Goal: Transaction & Acquisition: Purchase product/service

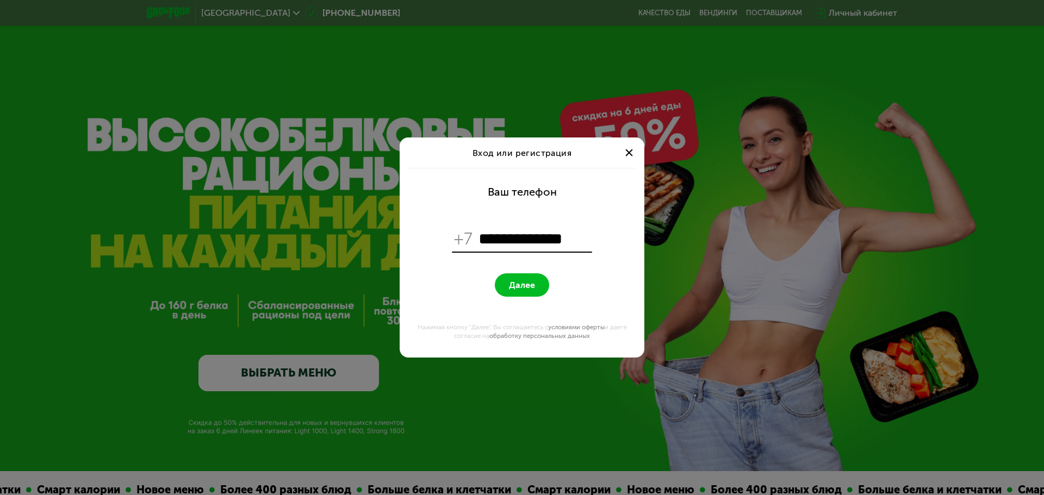
type input "**********"
click at [538, 288] on button "Далее" at bounding box center [522, 284] width 54 height 23
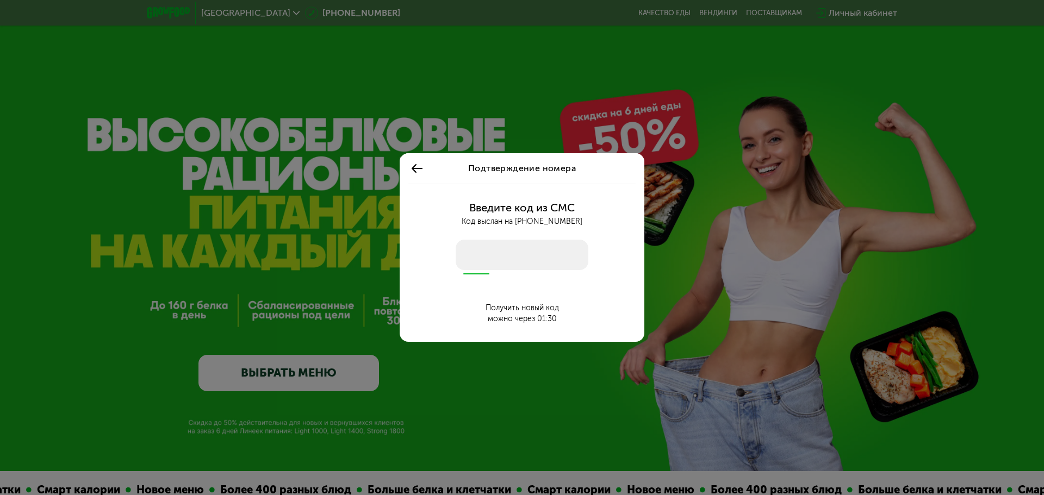
click at [533, 258] on input "number" at bounding box center [522, 255] width 133 height 30
type input "****"
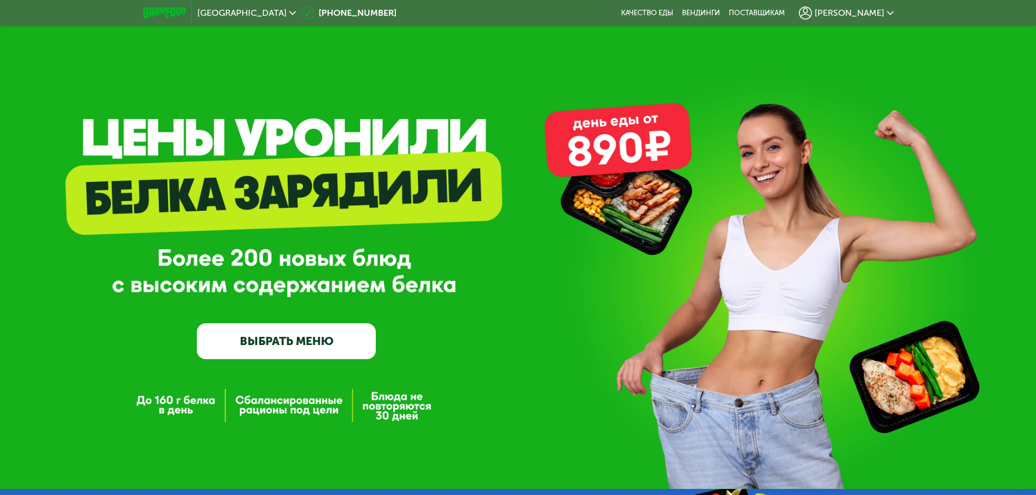
click at [295, 345] on link "ВЫБРАТЬ МЕНЮ" at bounding box center [286, 341] width 179 height 36
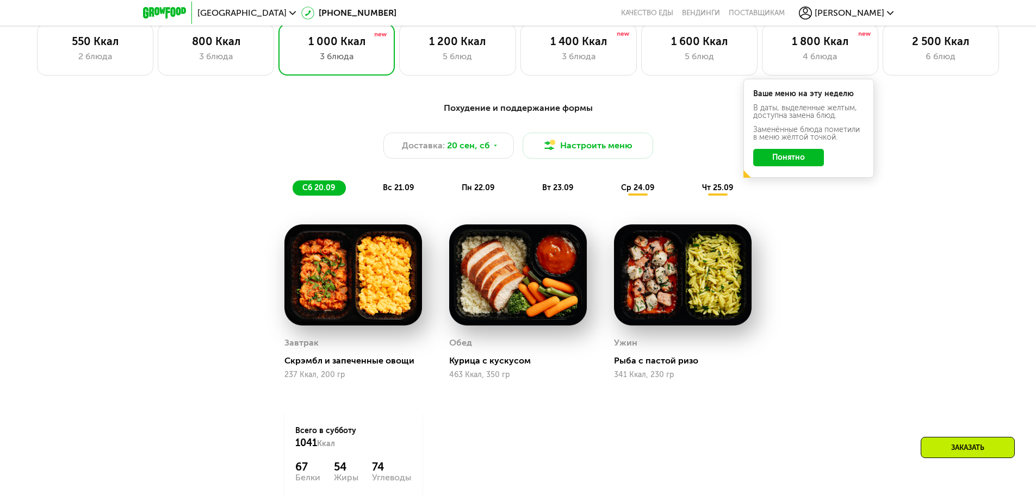
scroll to position [790, 0]
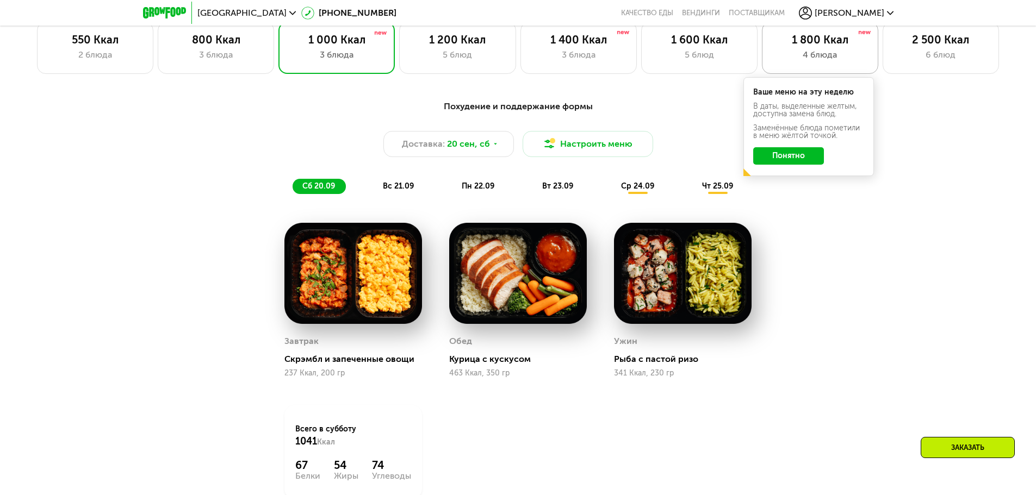
click at [790, 57] on div "4 блюда" at bounding box center [819, 54] width 93 height 13
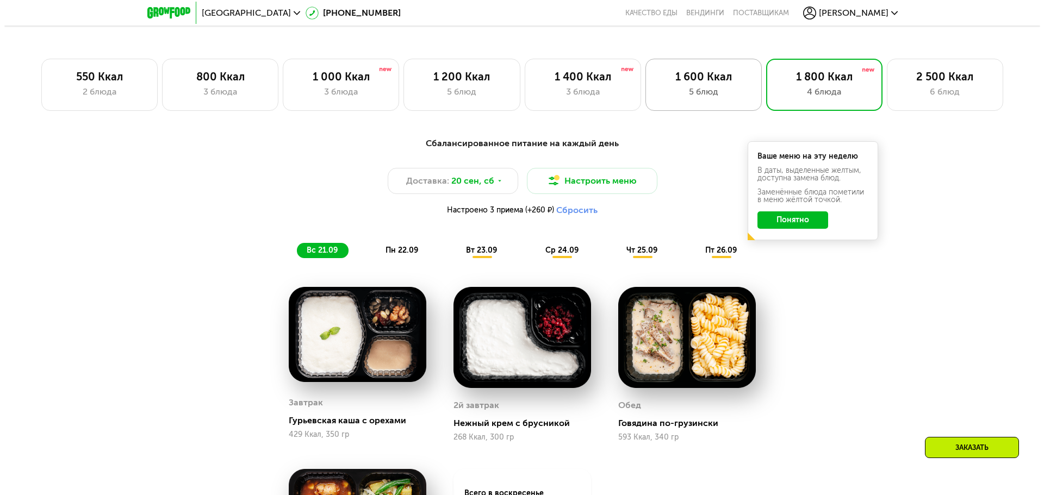
scroll to position [736, 0]
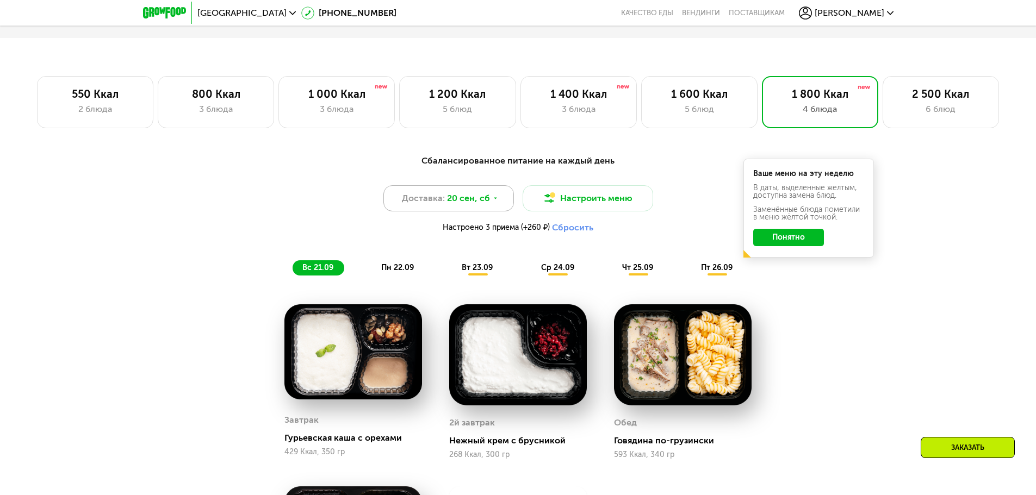
click at [476, 199] on span "20 сен, сб" at bounding box center [468, 198] width 43 height 13
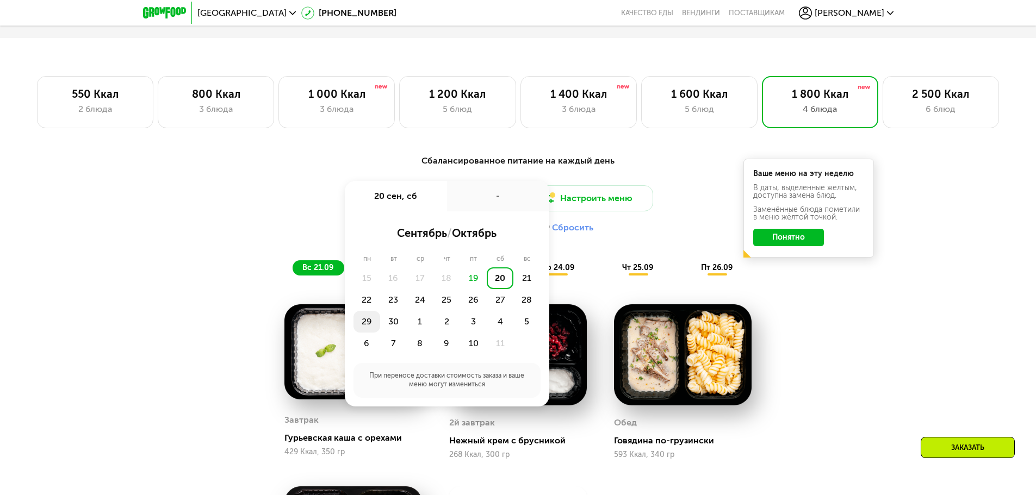
click at [365, 325] on div "29" at bounding box center [366, 322] width 27 height 22
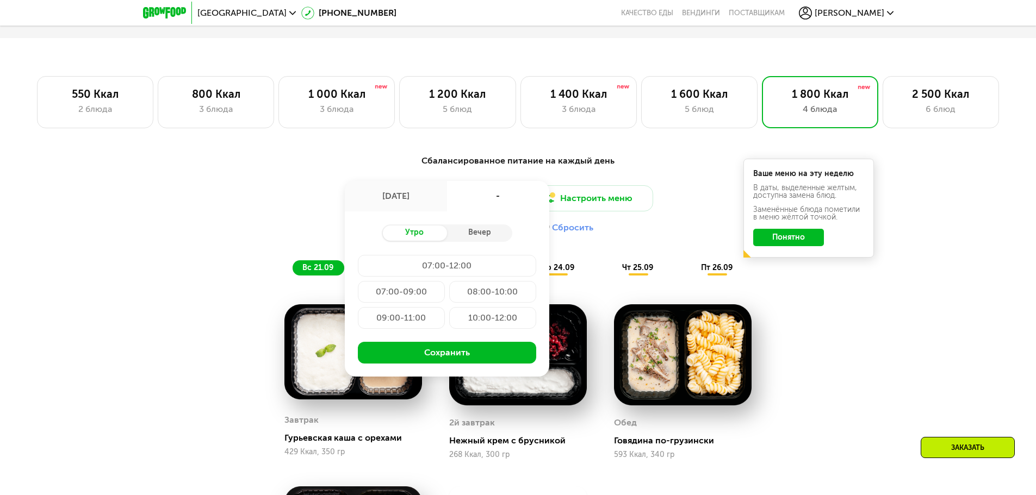
click at [417, 290] on div "07:00-09:00" at bounding box center [401, 292] width 87 height 22
click at [592, 202] on button "Настроить меню" at bounding box center [587, 198] width 130 height 26
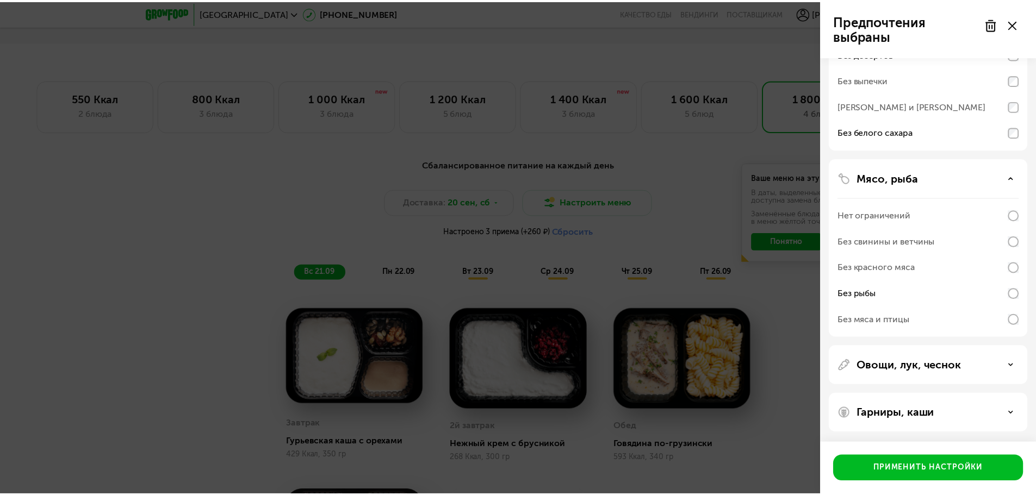
scroll to position [117, 0]
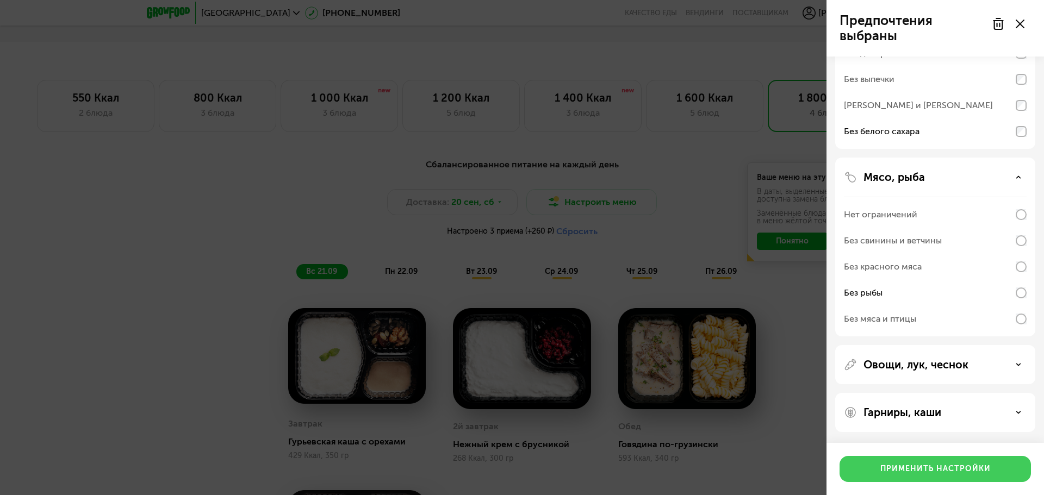
click at [964, 473] on div "Применить настройки" at bounding box center [935, 469] width 110 height 11
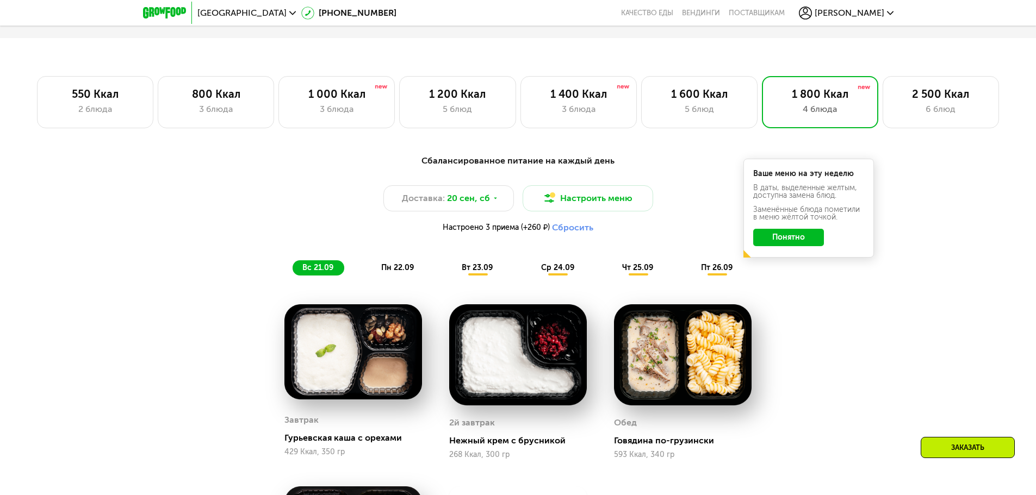
click at [797, 244] on button "Понятно" at bounding box center [788, 237] width 71 height 17
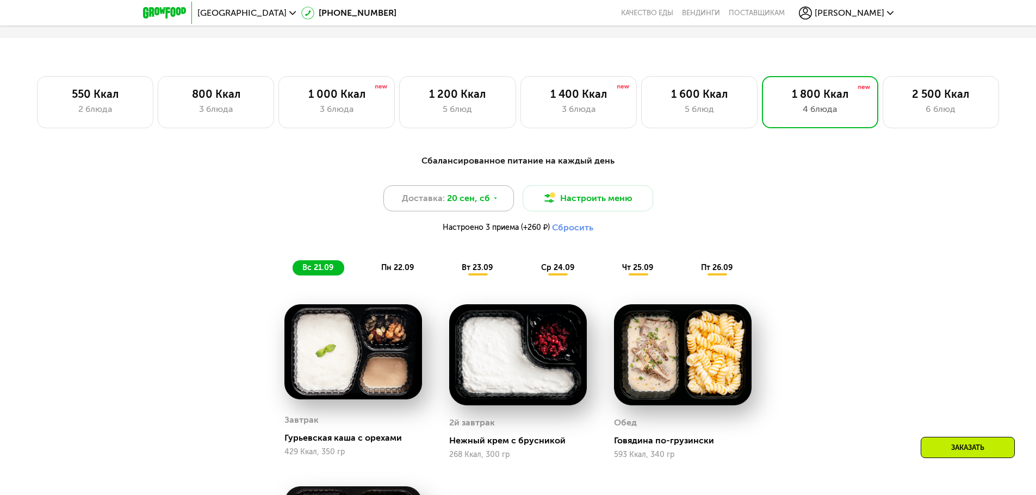
click at [445, 202] on div "Доставка: [DATE]" at bounding box center [448, 198] width 130 height 26
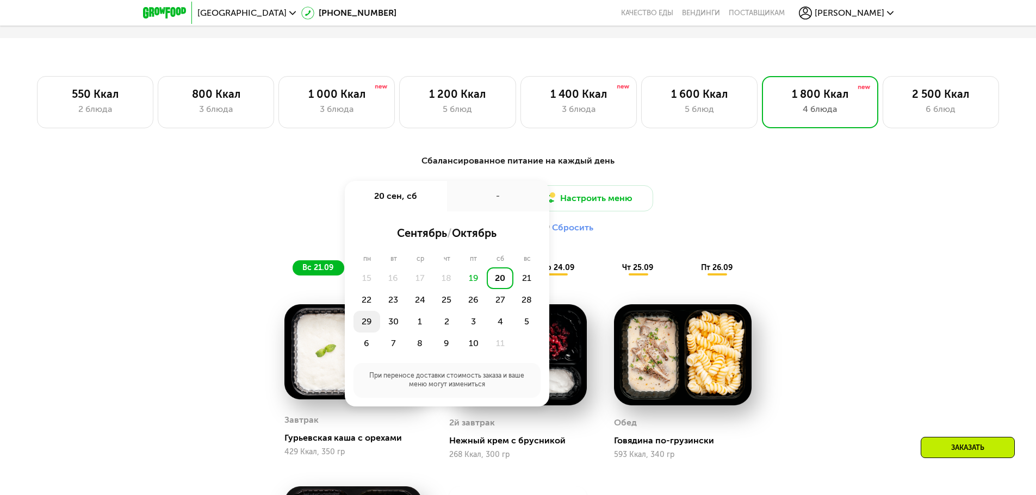
click at [360, 324] on div "29" at bounding box center [366, 322] width 27 height 22
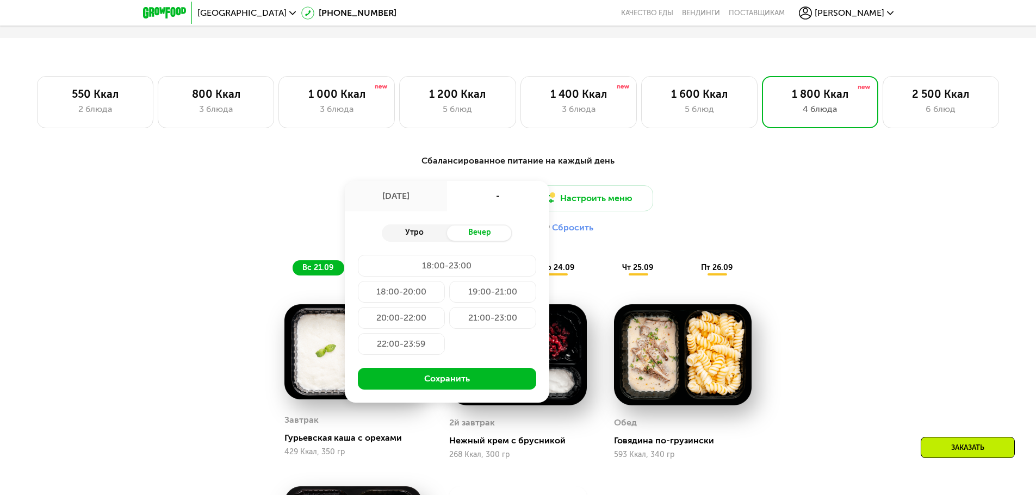
click at [427, 235] on div "Утро" at bounding box center [414, 233] width 65 height 15
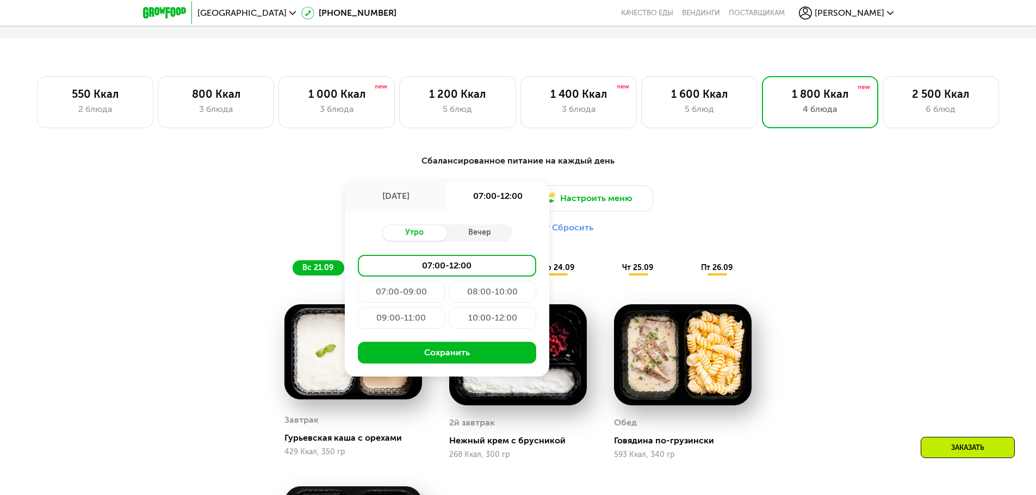
click at [411, 289] on div "07:00-09:00" at bounding box center [401, 292] width 87 height 22
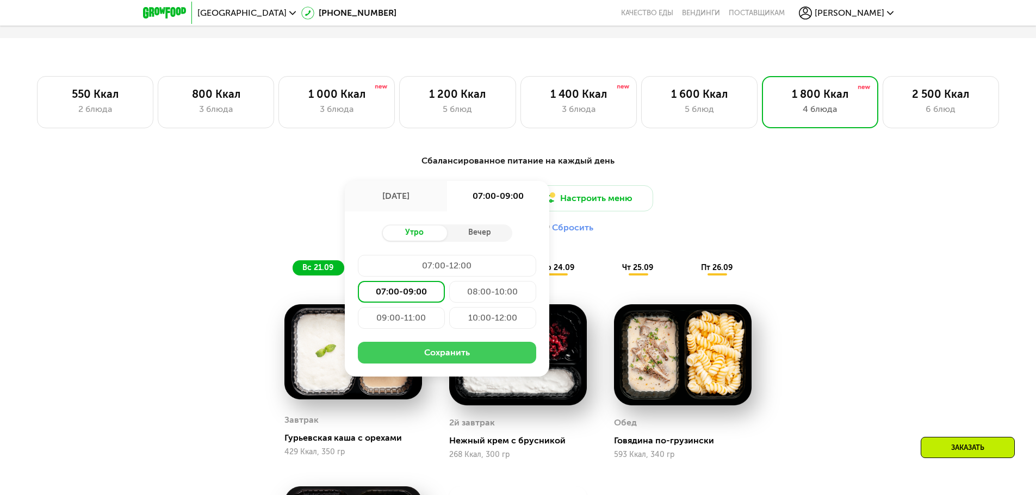
click at [445, 352] on button "Сохранить" at bounding box center [447, 353] width 178 height 22
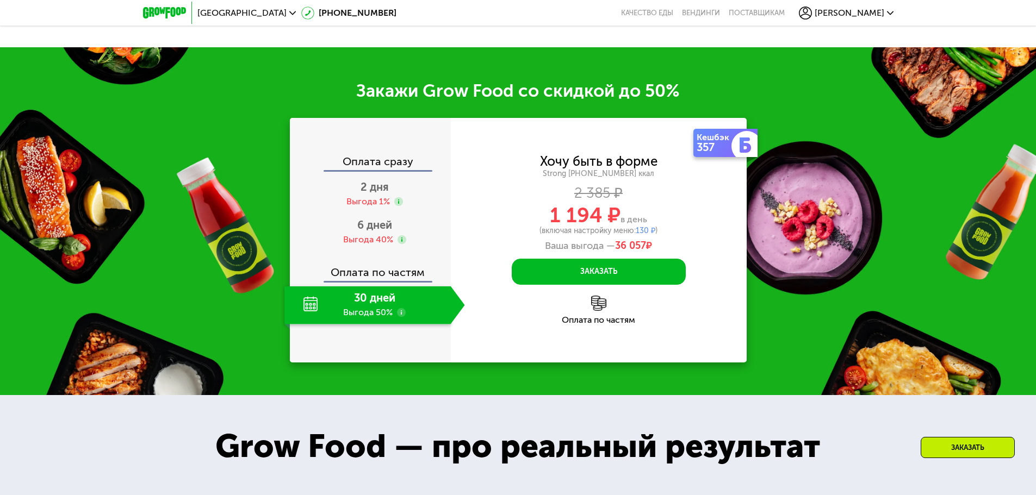
scroll to position [1443, 0]
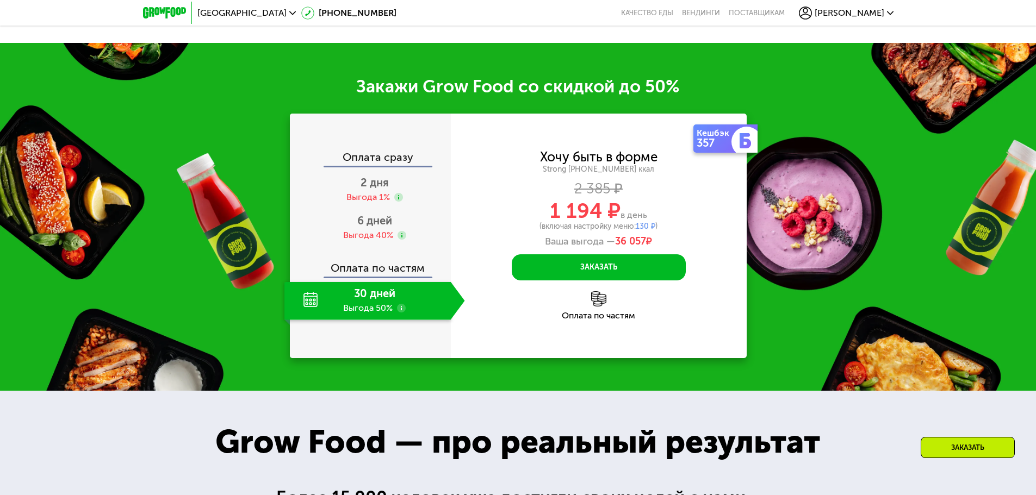
click at [385, 320] on div "30 дней Выгода 50%" at bounding box center [367, 301] width 166 height 38
click at [373, 320] on div "30 дней Выгода 50%" at bounding box center [367, 301] width 166 height 38
click at [376, 241] on div "Выгода 40%" at bounding box center [368, 235] width 50 height 12
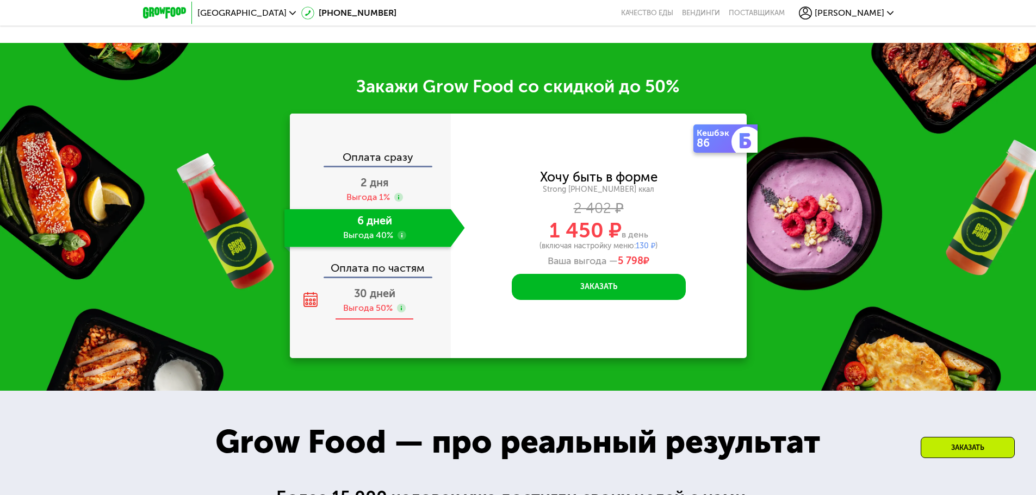
click at [376, 320] on div "30 дней Выгода 50%" at bounding box center [374, 301] width 180 height 38
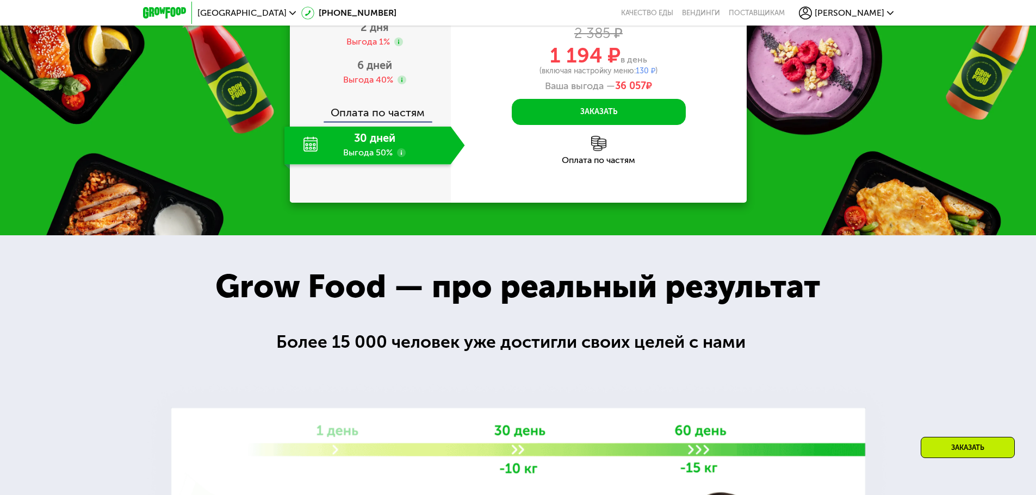
scroll to position [1497, 0]
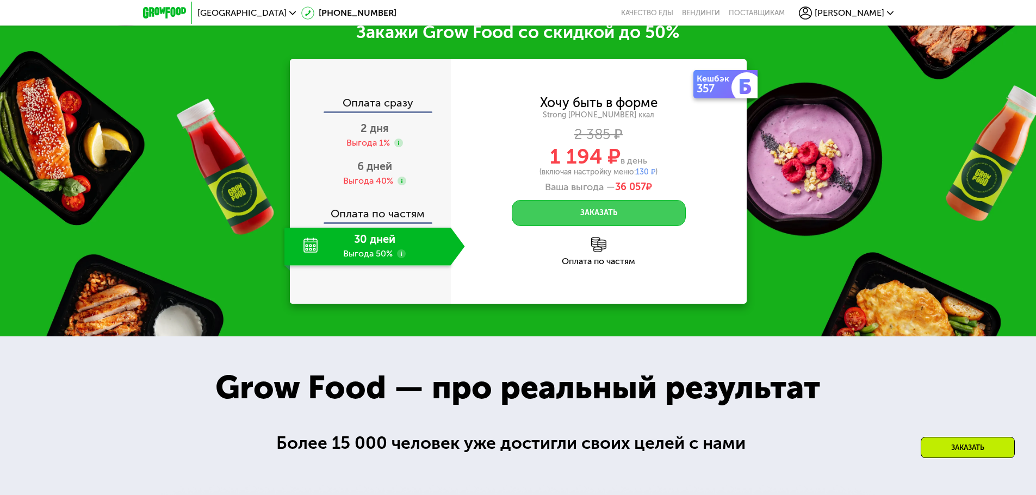
click at [591, 226] on button "Заказать" at bounding box center [599, 213] width 174 height 26
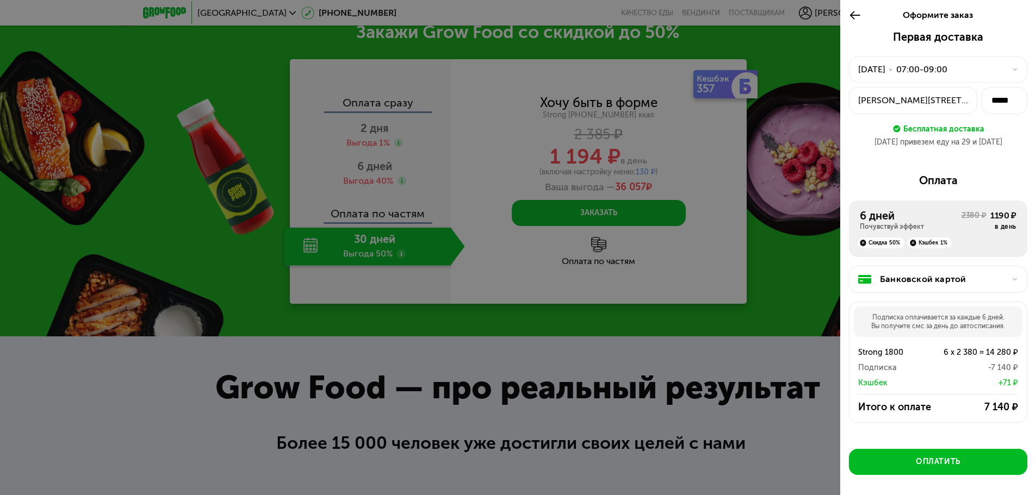
scroll to position [43, 0]
